Goal: Information Seeking & Learning: Learn about a topic

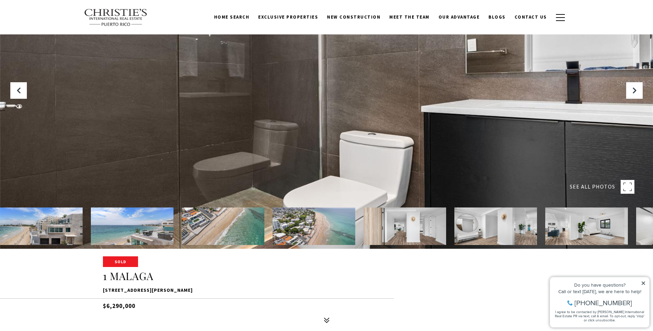
scroll to position [69, 0]
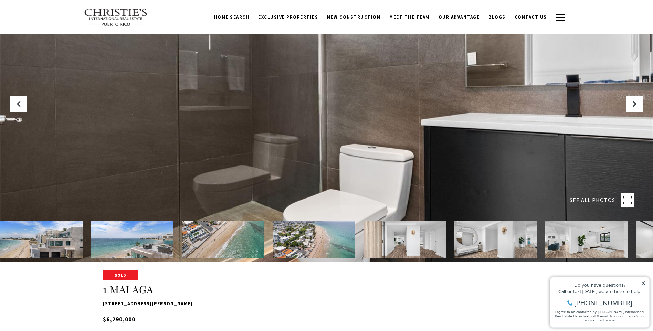
click at [69, 247] on img at bounding box center [41, 240] width 83 height 38
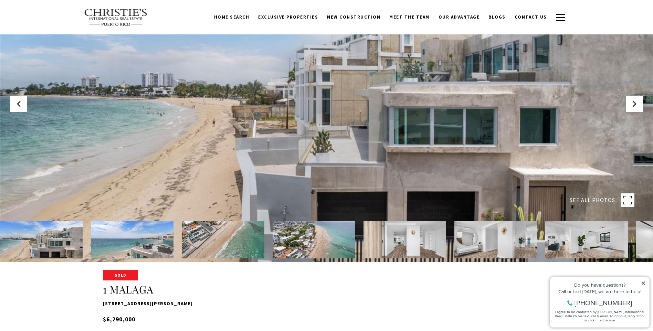
click at [119, 241] on img at bounding box center [132, 240] width 83 height 38
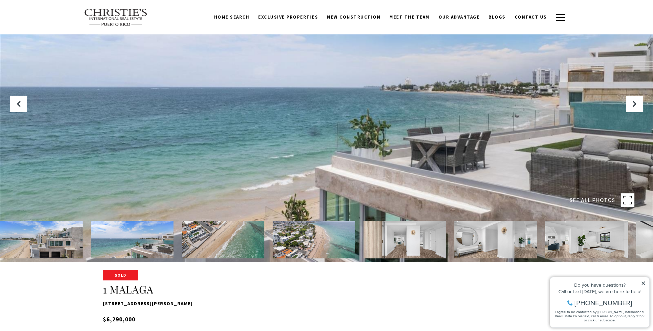
click at [229, 236] on img at bounding box center [223, 240] width 83 height 38
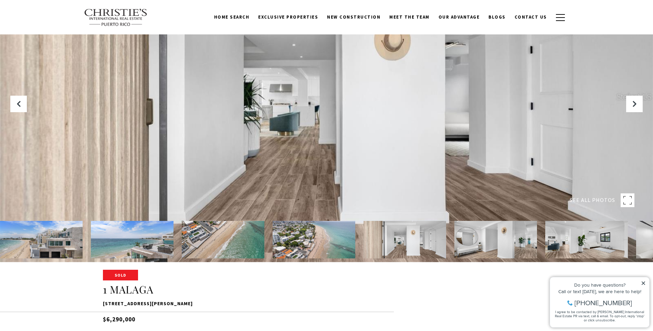
click at [259, 241] on img at bounding box center [223, 240] width 83 height 38
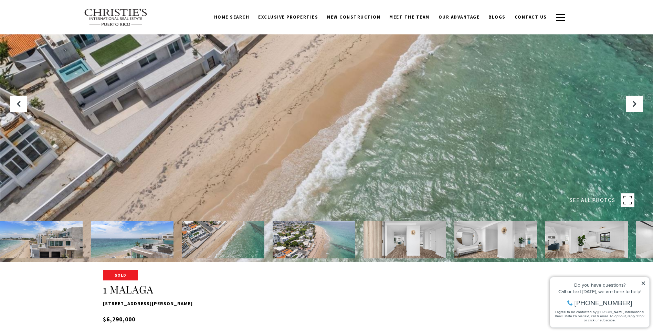
click at [304, 246] on img at bounding box center [314, 240] width 83 height 38
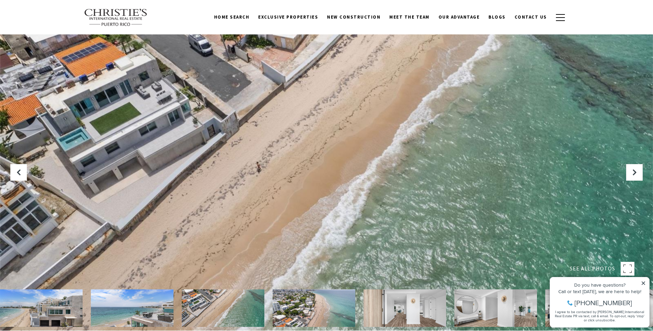
scroll to position [0, 0]
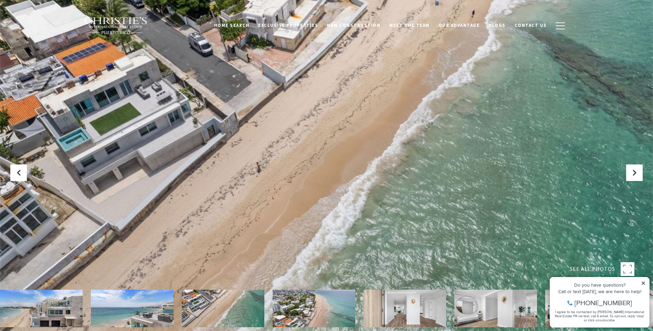
click at [332, 323] on img at bounding box center [314, 309] width 83 height 38
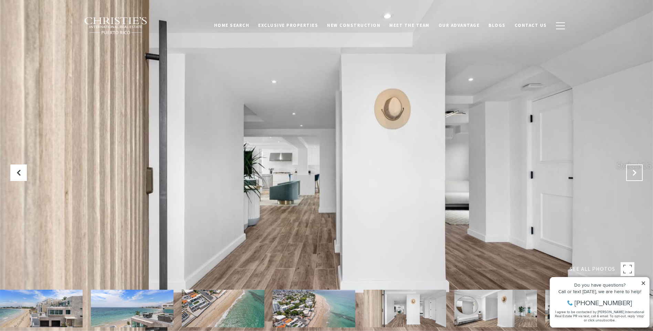
click at [635, 180] on button "Next Slide" at bounding box center [634, 172] width 17 height 17
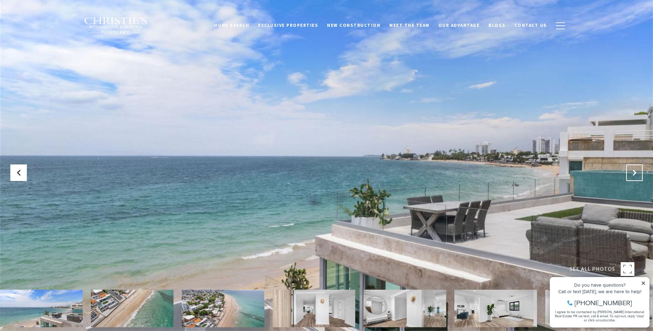
click at [635, 180] on button "Next Slide" at bounding box center [634, 172] width 17 height 17
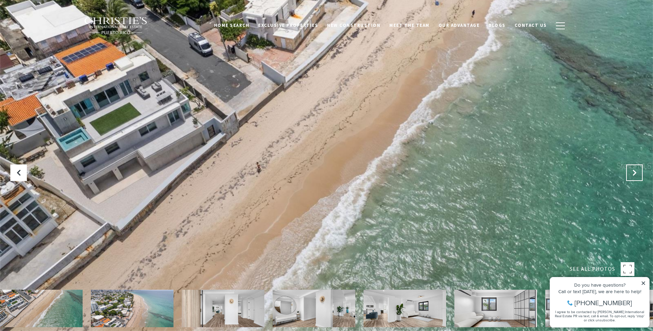
click at [635, 180] on button "Next Slide" at bounding box center [634, 172] width 17 height 17
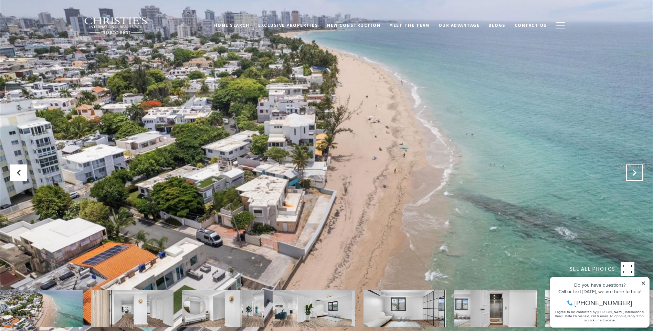
click at [635, 180] on button "Next Slide" at bounding box center [634, 172] width 17 height 17
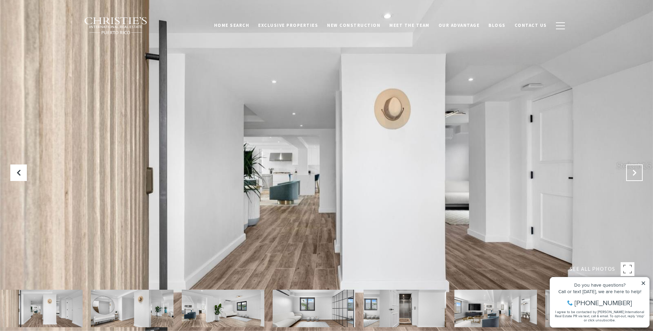
click at [635, 180] on button "Next Slide" at bounding box center [634, 172] width 17 height 17
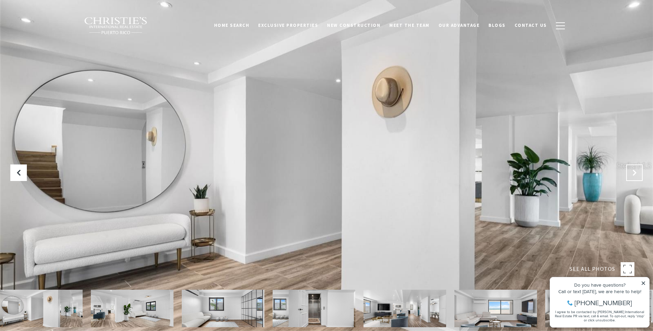
click at [635, 180] on button "Next Slide" at bounding box center [634, 172] width 17 height 17
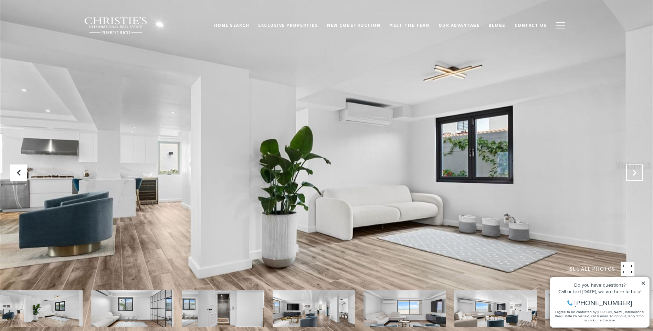
click at [635, 180] on button "Next Slide" at bounding box center [634, 172] width 17 height 17
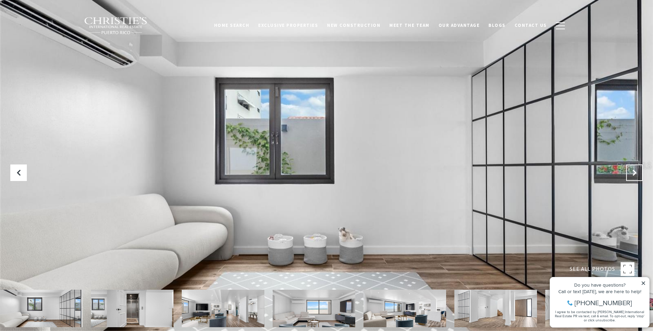
click at [635, 180] on button "Next Slide" at bounding box center [634, 172] width 17 height 17
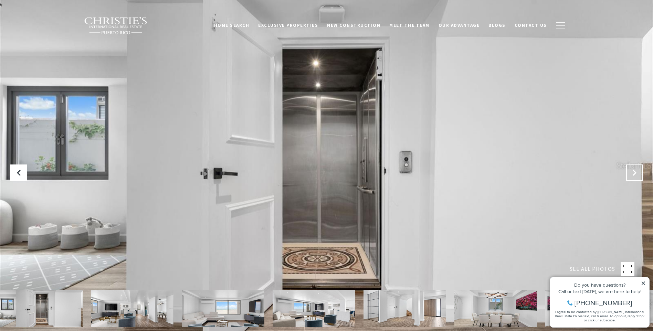
click at [635, 180] on button "Next Slide" at bounding box center [634, 172] width 17 height 17
